Goal: Task Accomplishment & Management: Use online tool/utility

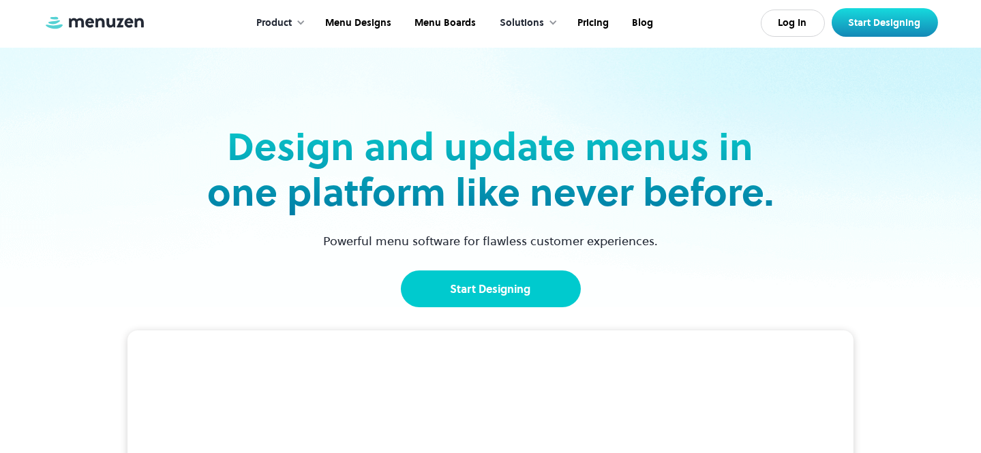
click at [459, 279] on link "Start Designing" at bounding box center [491, 289] width 180 height 37
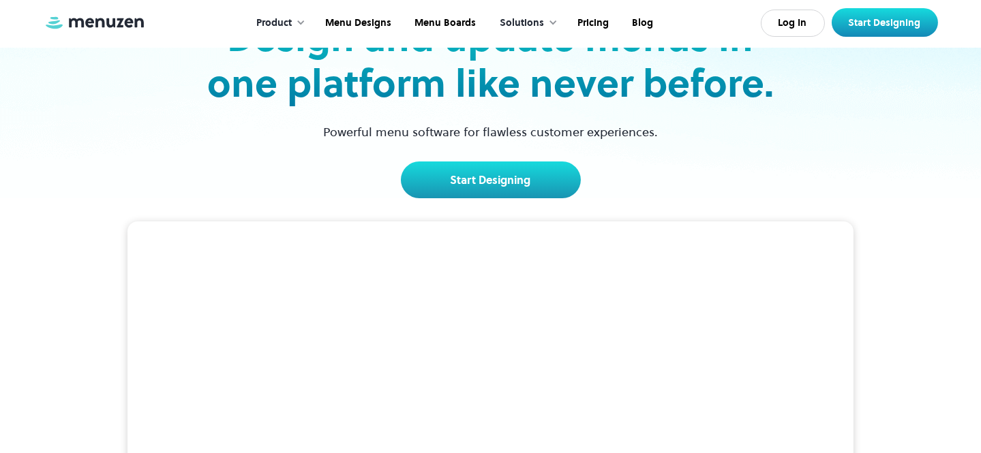
scroll to position [247, 0]
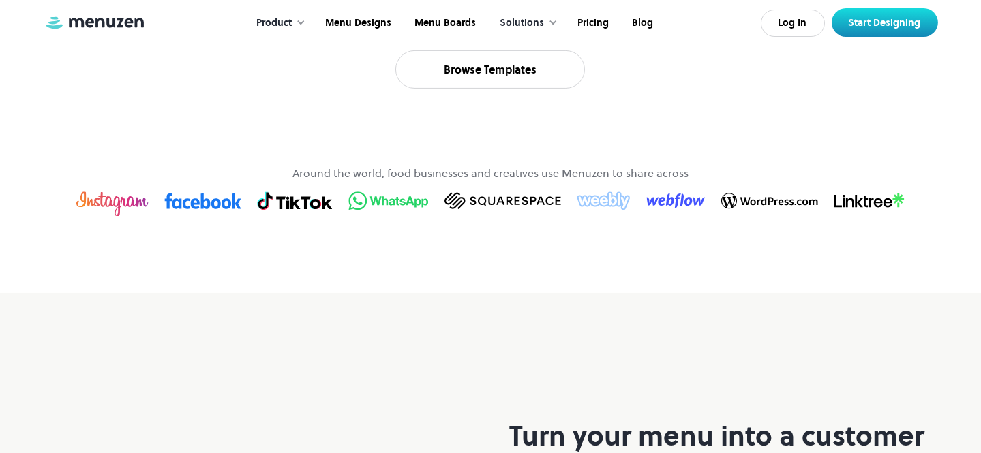
scroll to position [805, 0]
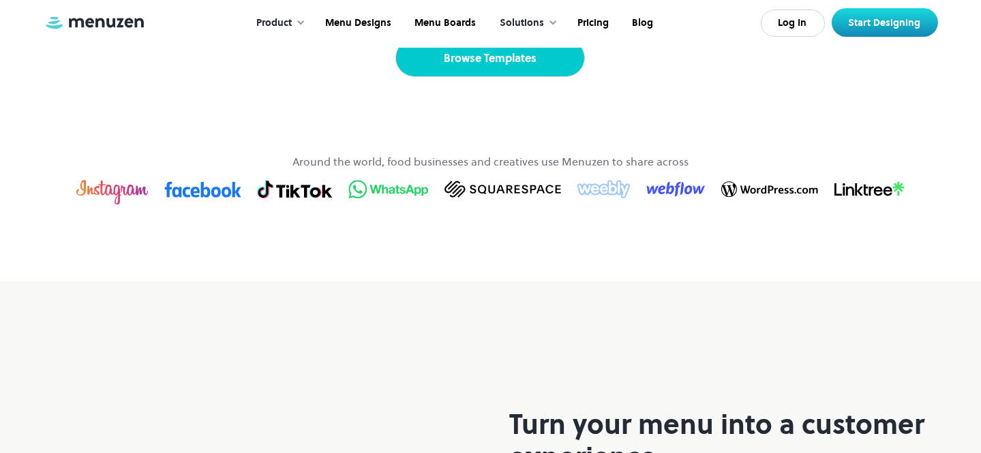
click at [496, 77] on link "Browse Templates" at bounding box center [490, 58] width 190 height 38
